Goal: Book appointment/travel/reservation

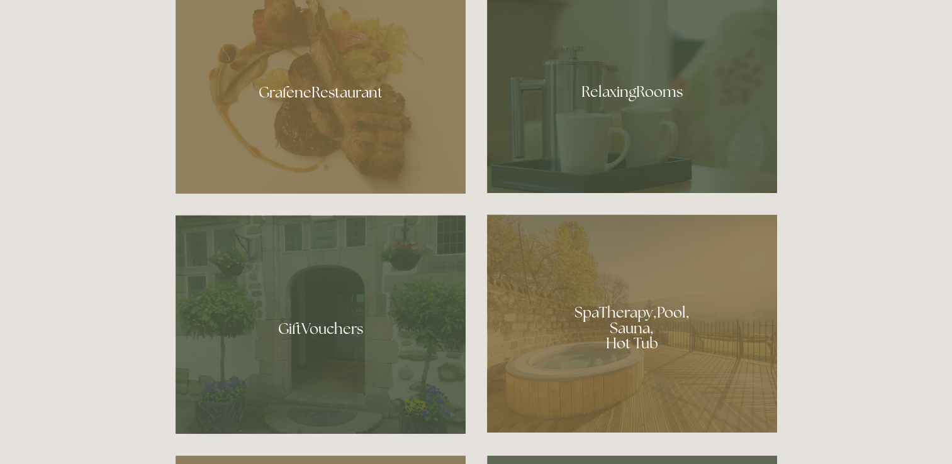
scroll to position [818, 0]
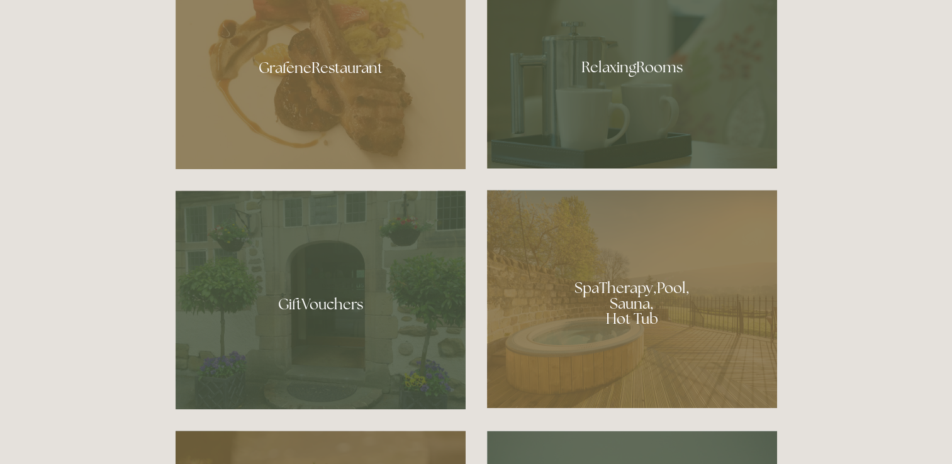
click at [579, 296] on div at bounding box center [632, 299] width 290 height 218
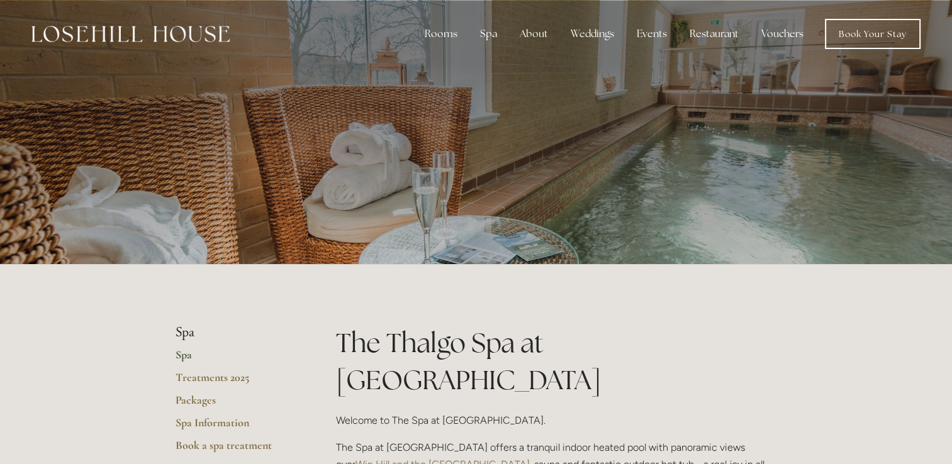
drag, startPoint x: 644, startPoint y: 157, endPoint x: 622, endPoint y: 127, distance: 37.8
click at [622, 127] on div at bounding box center [477, 132] width 602 height 264
click at [576, 172] on div at bounding box center [477, 132] width 602 height 264
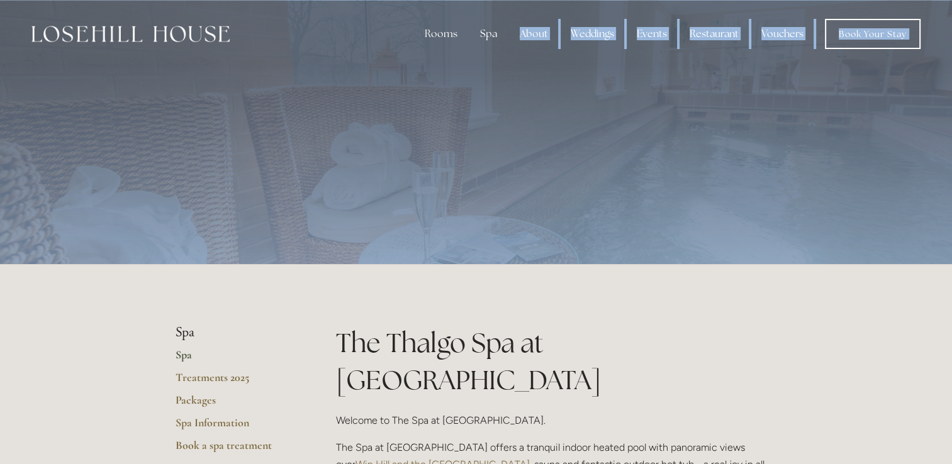
drag, startPoint x: 537, startPoint y: 3, endPoint x: -53, endPoint y: 3, distance: 590.3
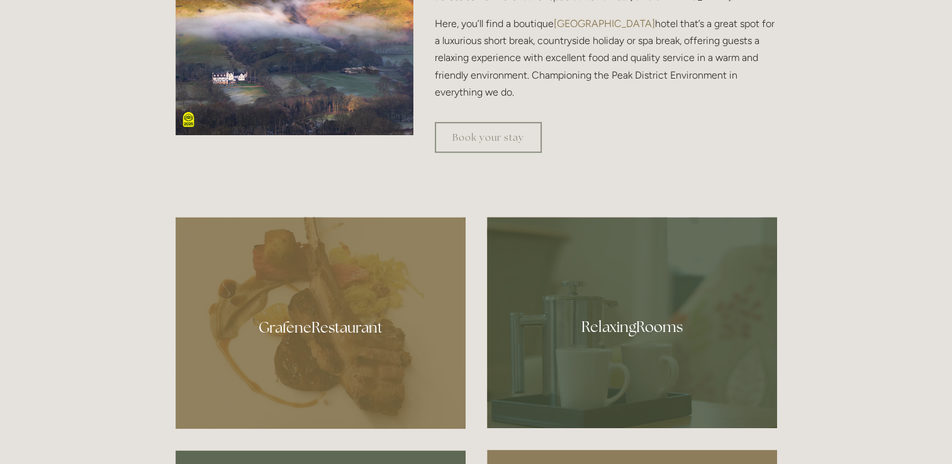
scroll to position [378, 0]
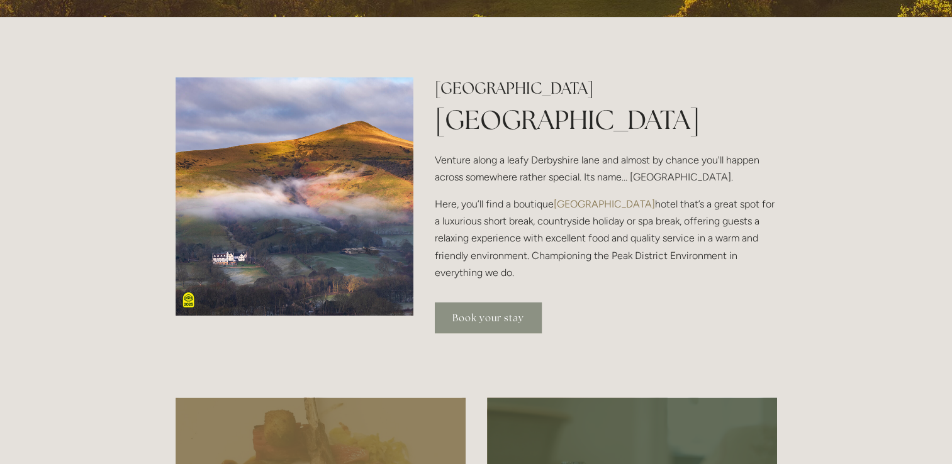
click at [500, 327] on link "Book your stay" at bounding box center [488, 318] width 107 height 31
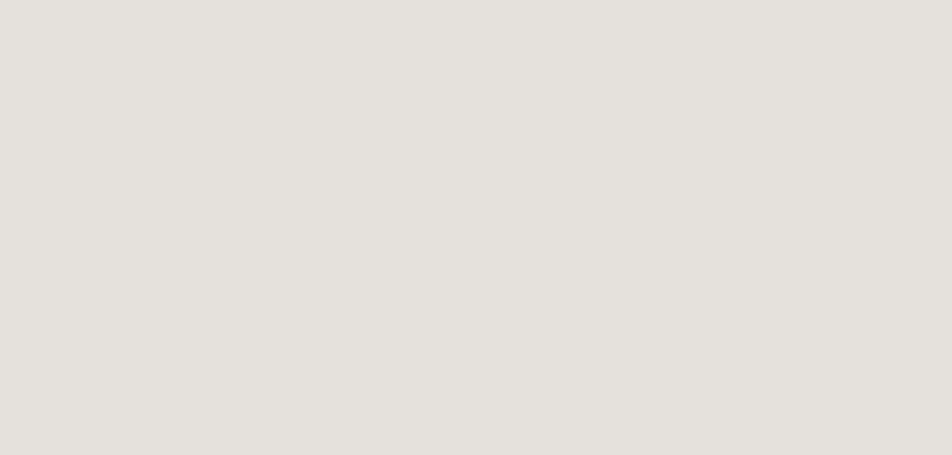
scroll to position [194, 0]
